Goal: Check status: Check status

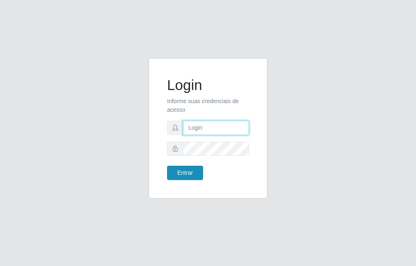
type input "raiane@B7"
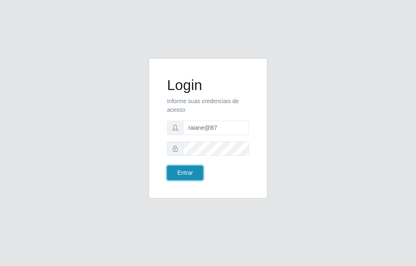
click at [184, 169] on button "Entrar" at bounding box center [185, 173] width 36 height 14
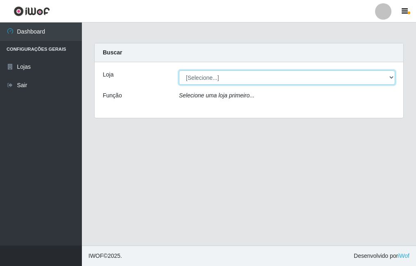
click at [220, 81] on select "[Selecione...] Bemais Supermercados - B7 Oitizeiro" at bounding box center [287, 77] width 216 height 14
select select "411"
click at [179, 70] on select "[Selecione...] Bemais Supermercados - B7 Oitizeiro" at bounding box center [287, 77] width 216 height 14
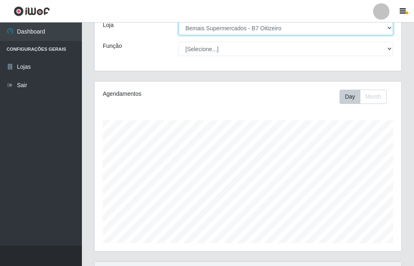
scroll to position [132, 0]
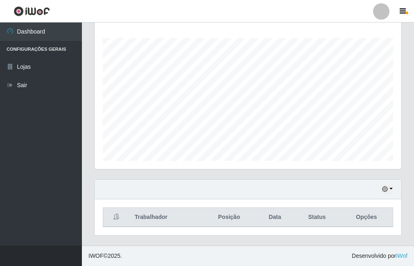
click at [380, 190] on div "Hoje 1 dia 3 dias 1 Semana Não encerrados" at bounding box center [247, 190] width 306 height 20
click at [390, 193] on button "button" at bounding box center [386, 188] width 11 height 9
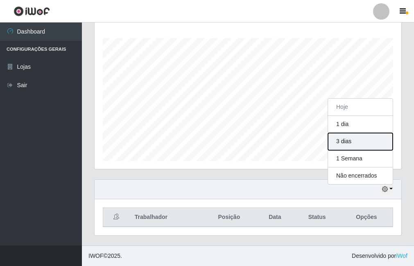
click at [344, 149] on button "3 dias" at bounding box center [360, 141] width 65 height 17
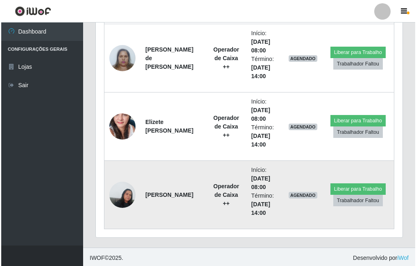
scroll to position [473, 0]
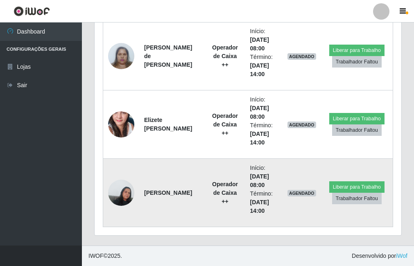
click at [126, 198] on img at bounding box center [121, 192] width 26 height 35
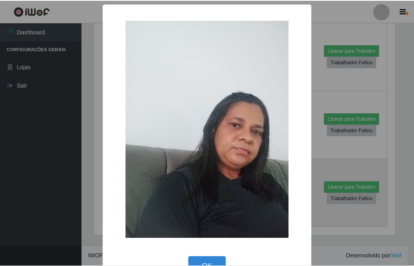
scroll to position [170, 302]
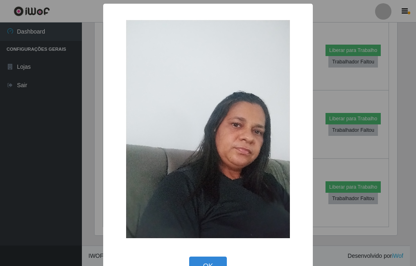
drag, startPoint x: 321, startPoint y: 160, endPoint x: 265, endPoint y: 159, distance: 55.6
click at [321, 160] on div "× OK Cancel" at bounding box center [208, 133] width 416 height 266
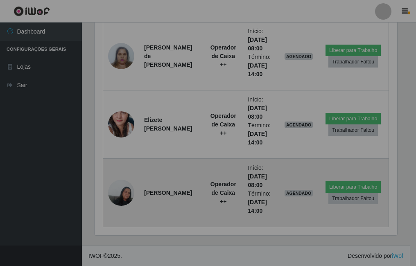
scroll to position [170, 306]
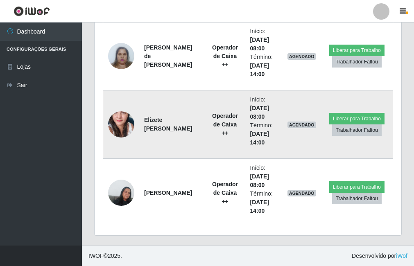
click at [126, 120] on img at bounding box center [121, 124] width 26 height 55
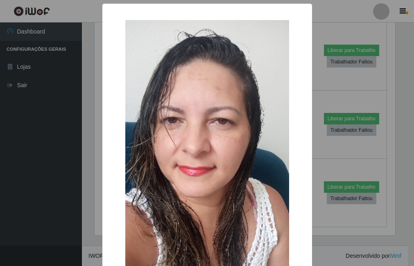
scroll to position [170, 302]
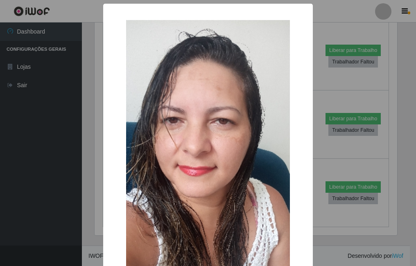
click at [92, 137] on div "× OK Cancel" at bounding box center [208, 133] width 416 height 266
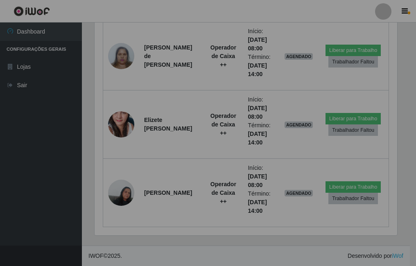
scroll to position [170, 306]
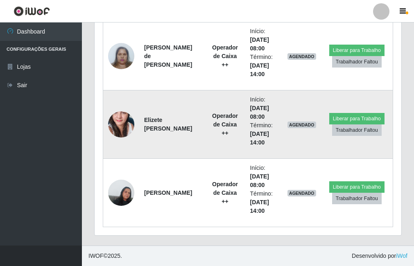
click at [121, 129] on img at bounding box center [121, 124] width 26 height 55
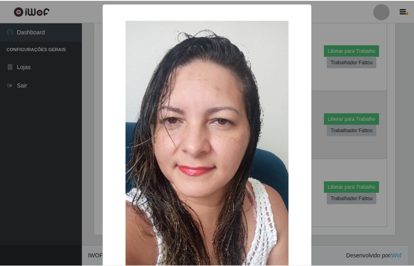
scroll to position [170, 302]
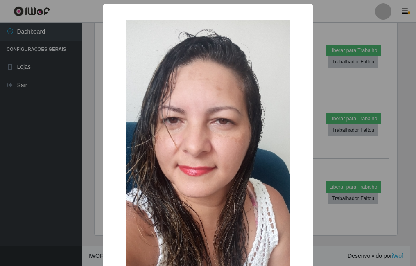
click at [91, 142] on div "× OK Cancel" at bounding box center [208, 133] width 416 height 266
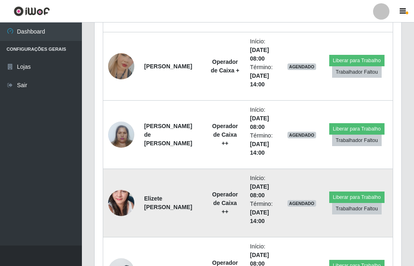
scroll to position [391, 0]
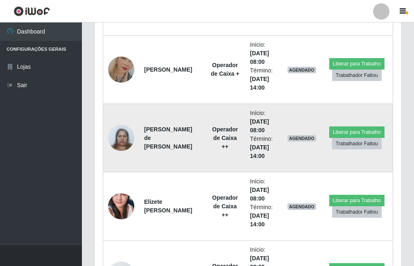
click at [126, 136] on img at bounding box center [121, 137] width 26 height 35
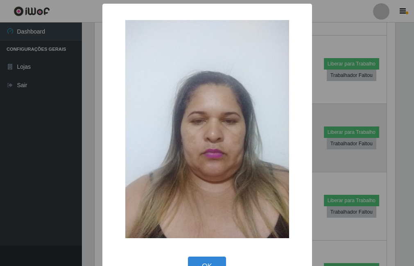
scroll to position [170, 302]
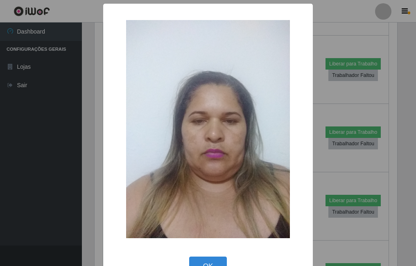
click at [81, 152] on div "× OK Cancel" at bounding box center [208, 133] width 416 height 266
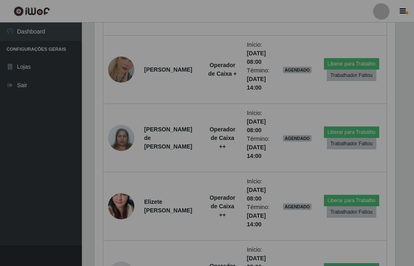
scroll to position [170, 306]
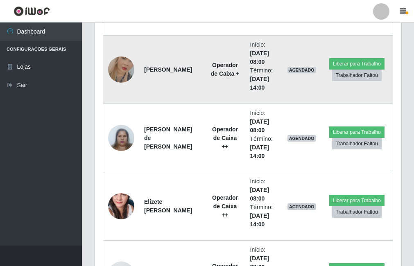
click at [126, 81] on img at bounding box center [121, 69] width 26 height 47
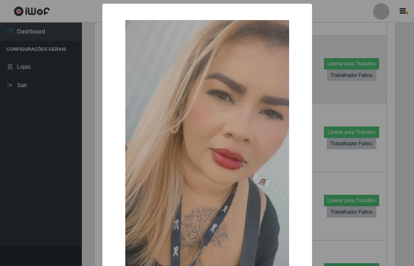
scroll to position [170, 302]
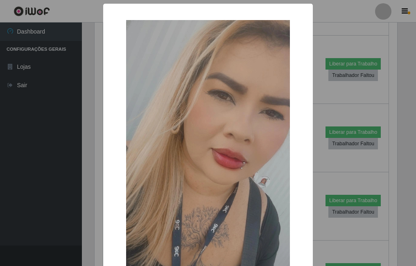
click at [92, 116] on div "× OK Cancel" at bounding box center [208, 133] width 416 height 266
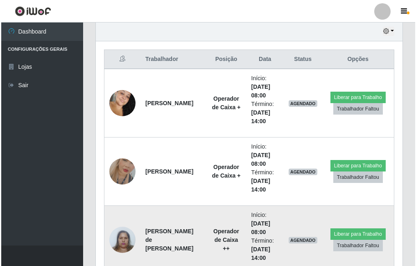
scroll to position [0, 0]
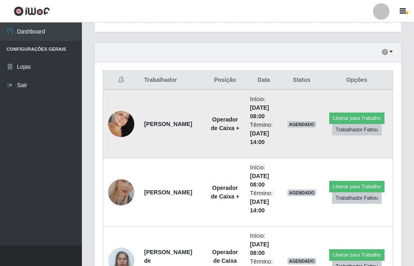
click at [126, 119] on img at bounding box center [121, 124] width 26 height 40
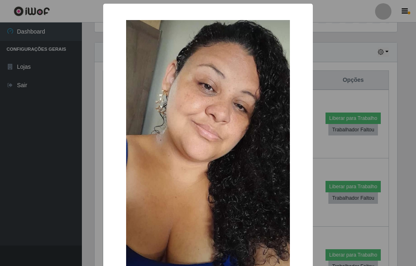
click at [92, 123] on div "× OK Cancel" at bounding box center [208, 133] width 416 height 266
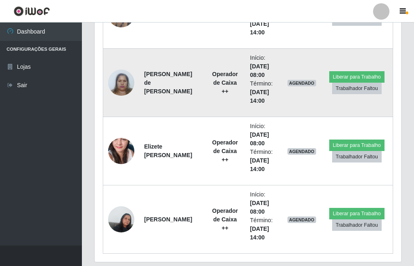
scroll to position [432, 0]
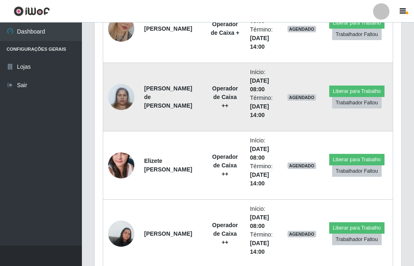
click at [121, 98] on img at bounding box center [121, 96] width 26 height 35
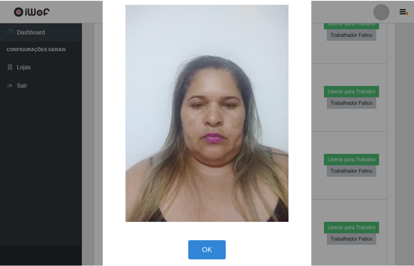
scroll to position [24, 0]
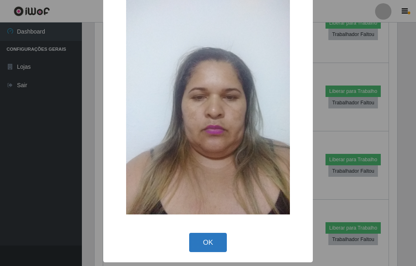
click at [193, 244] on button "OK" at bounding box center [208, 242] width 38 height 19
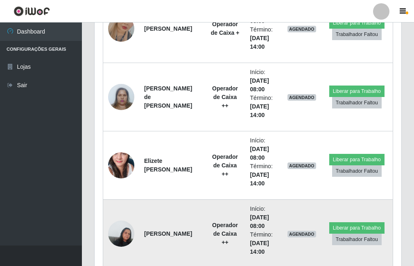
scroll to position [473, 0]
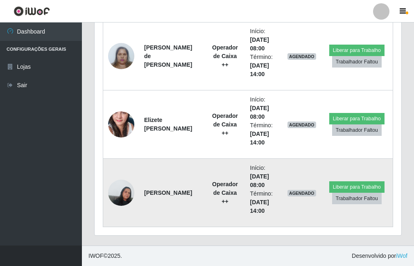
click at [115, 193] on img at bounding box center [121, 192] width 26 height 35
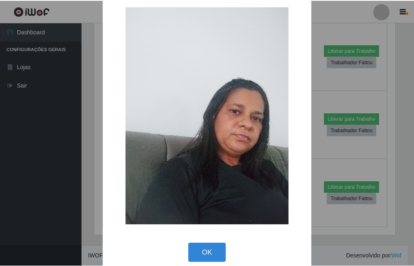
scroll to position [24, 0]
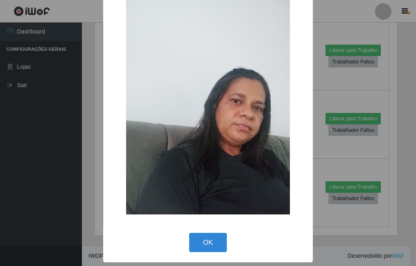
click at [204, 229] on div "× OK Cancel" at bounding box center [207, 121] width 209 height 283
click at [202, 242] on button "OK" at bounding box center [208, 242] width 38 height 19
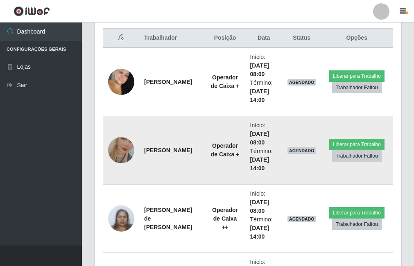
scroll to position [310, 0]
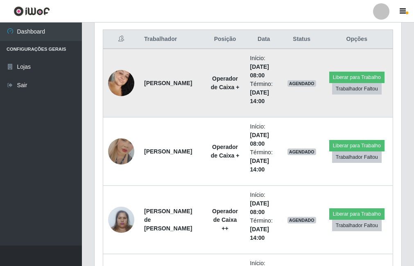
click at [117, 88] on img at bounding box center [121, 83] width 26 height 40
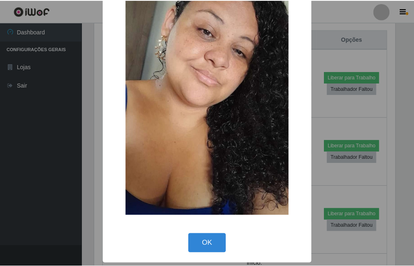
scroll to position [56, 0]
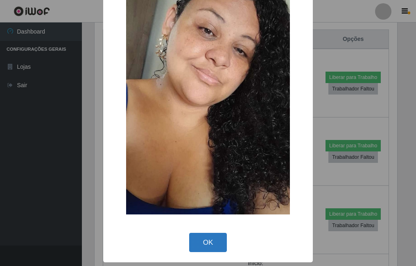
click at [196, 242] on button "OK" at bounding box center [208, 242] width 38 height 19
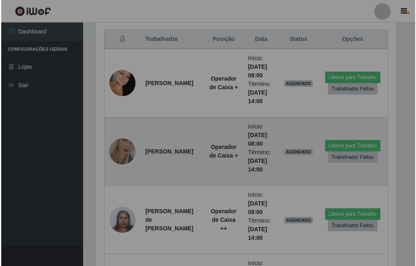
scroll to position [170, 306]
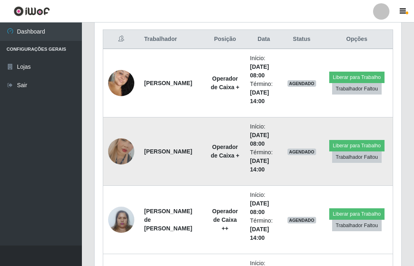
click at [119, 151] on img at bounding box center [121, 151] width 26 height 47
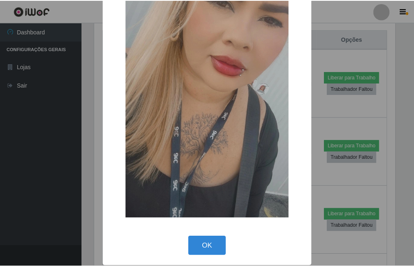
scroll to position [97, 0]
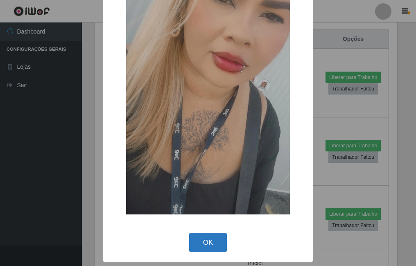
click at [196, 235] on button "OK" at bounding box center [208, 242] width 38 height 19
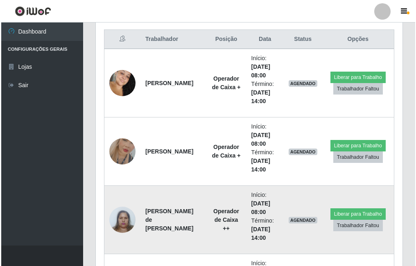
scroll to position [170, 306]
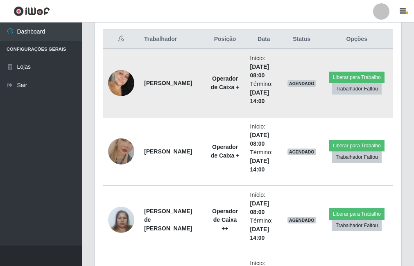
click at [114, 76] on img at bounding box center [121, 83] width 26 height 40
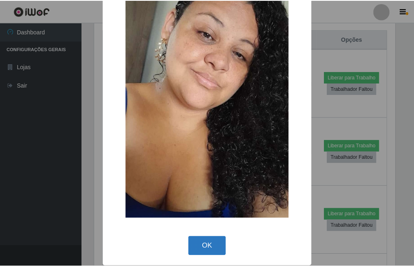
scroll to position [56, 0]
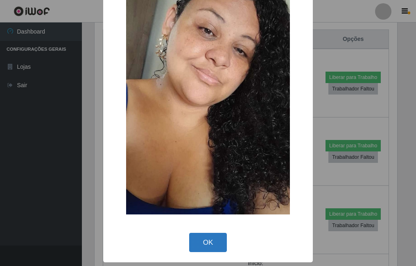
click at [196, 237] on button "OK" at bounding box center [208, 242] width 38 height 19
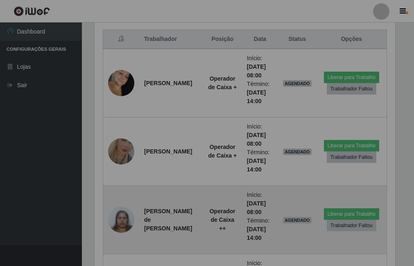
scroll to position [408888, 408752]
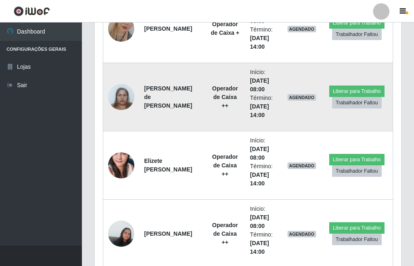
click at [121, 97] on img at bounding box center [121, 96] width 26 height 35
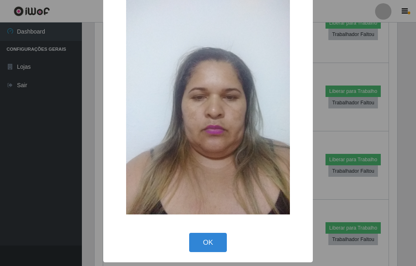
click at [205, 231] on div "OK Cancel" at bounding box center [207, 242] width 193 height 23
click at [189, 236] on button "OK" at bounding box center [208, 242] width 38 height 19
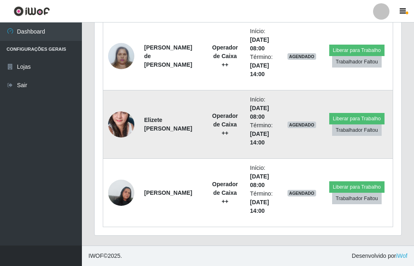
click at [117, 120] on img at bounding box center [121, 124] width 26 height 55
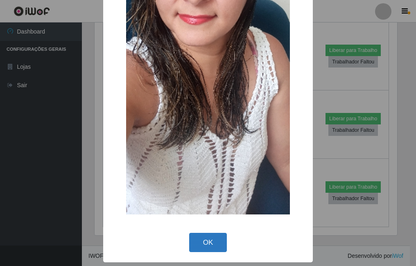
click at [200, 243] on button "OK" at bounding box center [208, 242] width 38 height 19
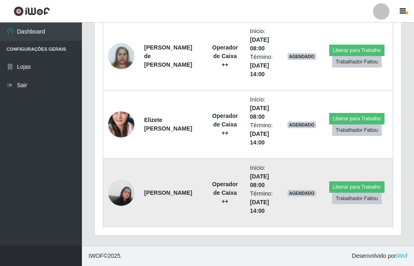
click at [125, 189] on img at bounding box center [121, 192] width 26 height 35
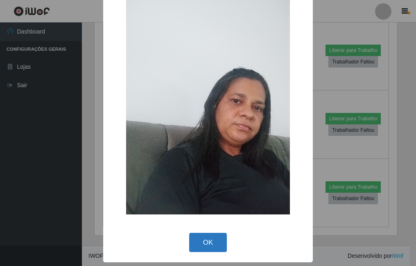
click at [207, 236] on button "OK" at bounding box center [208, 242] width 38 height 19
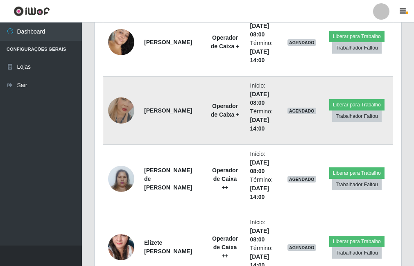
click at [124, 103] on img at bounding box center [121, 110] width 26 height 47
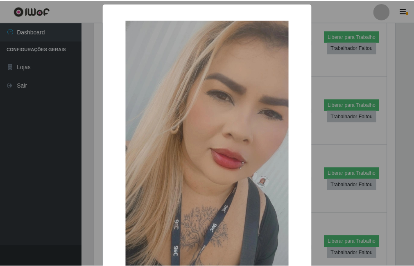
scroll to position [97, 0]
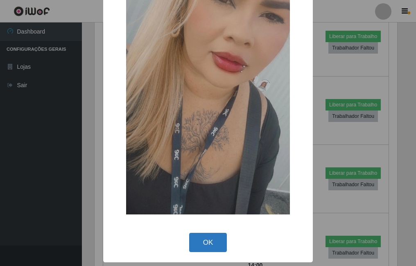
click at [214, 243] on button "OK" at bounding box center [208, 242] width 38 height 19
